Goal: Find specific page/section: Find specific page/section

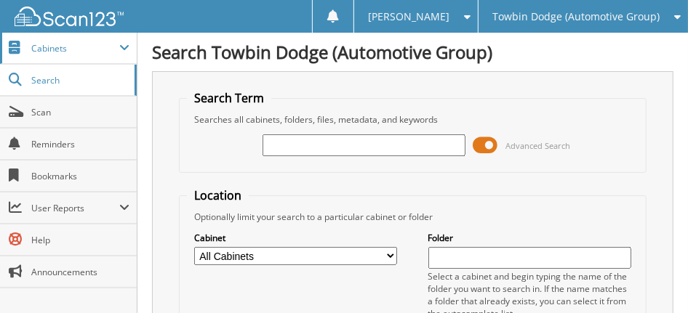
click at [55, 52] on span "Cabinets" at bounding box center [75, 48] width 88 height 12
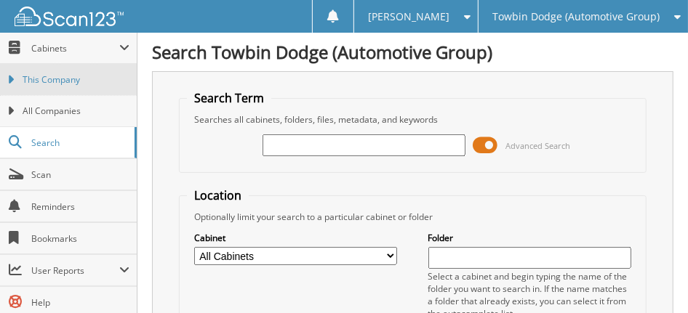
click at [58, 87] on link "This Company" at bounding box center [68, 79] width 137 height 31
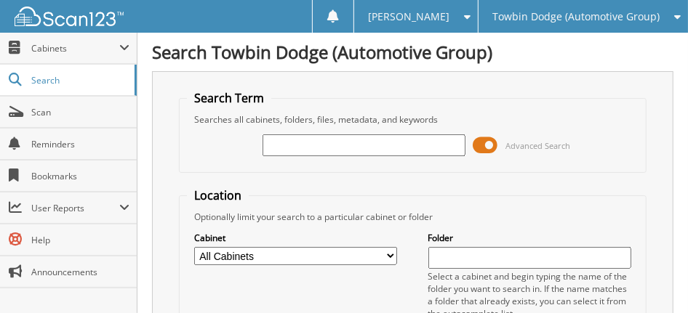
scroll to position [73, 0]
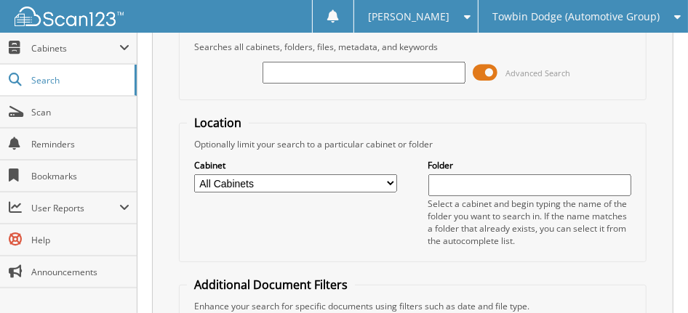
click at [385, 178] on select "All Cabinets PARTS SERVICE RO Needs Filing" at bounding box center [296, 184] width 204 height 18
select select "20899"
click at [194, 175] on select "All Cabinets PARTS SERVICE RO Needs Filing" at bounding box center [296, 184] width 204 height 18
click at [442, 181] on input "text" at bounding box center [530, 186] width 204 height 22
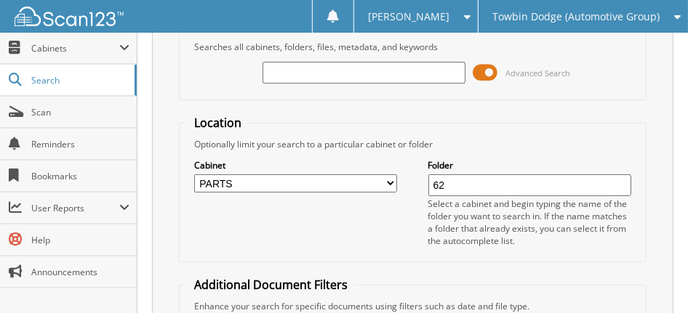
type input "6"
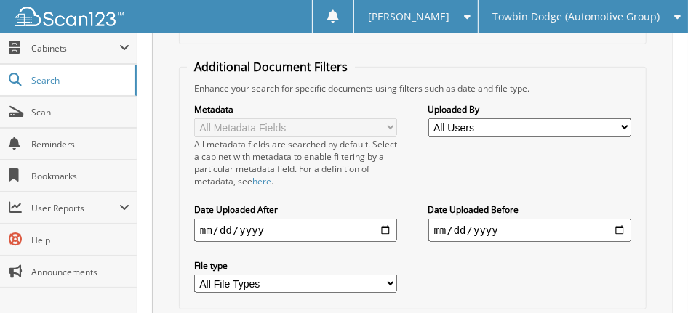
scroll to position [364, 0]
